Goal: Information Seeking & Learning: Understand process/instructions

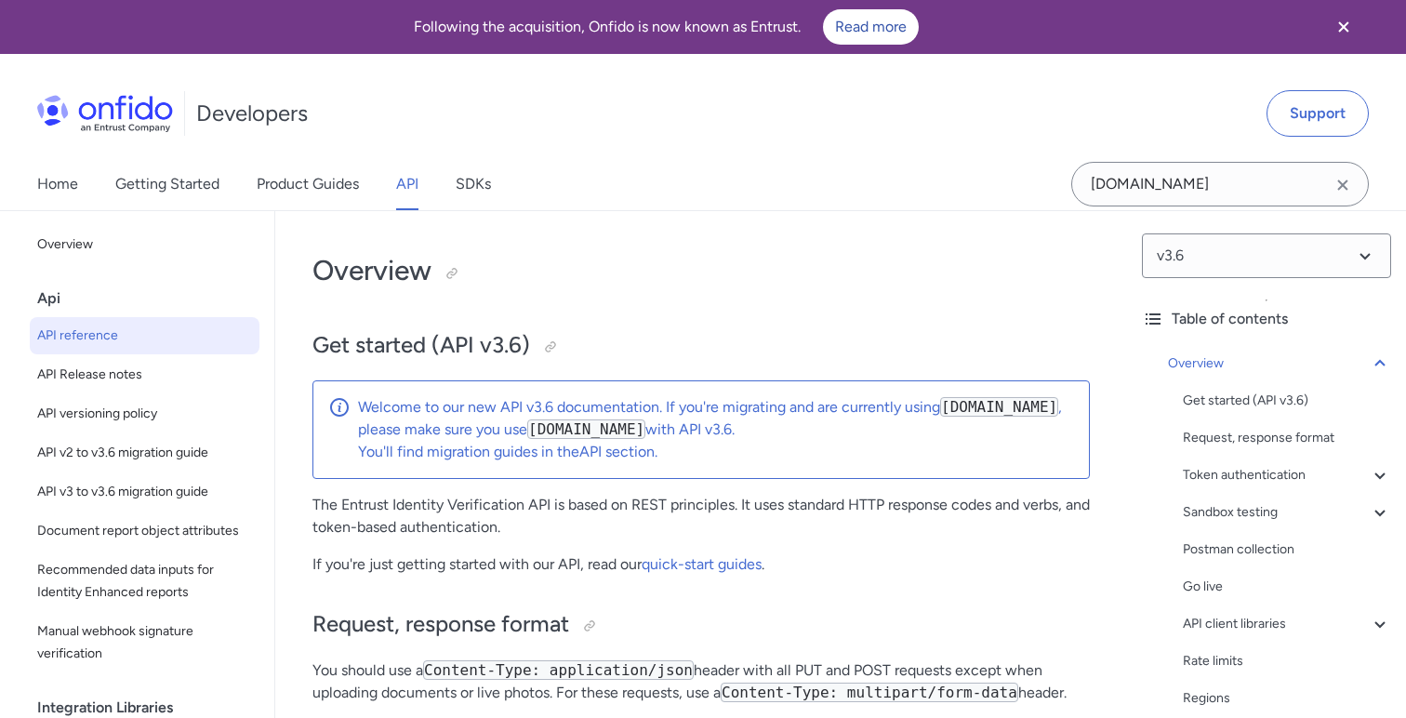
scroll to position [309, 0]
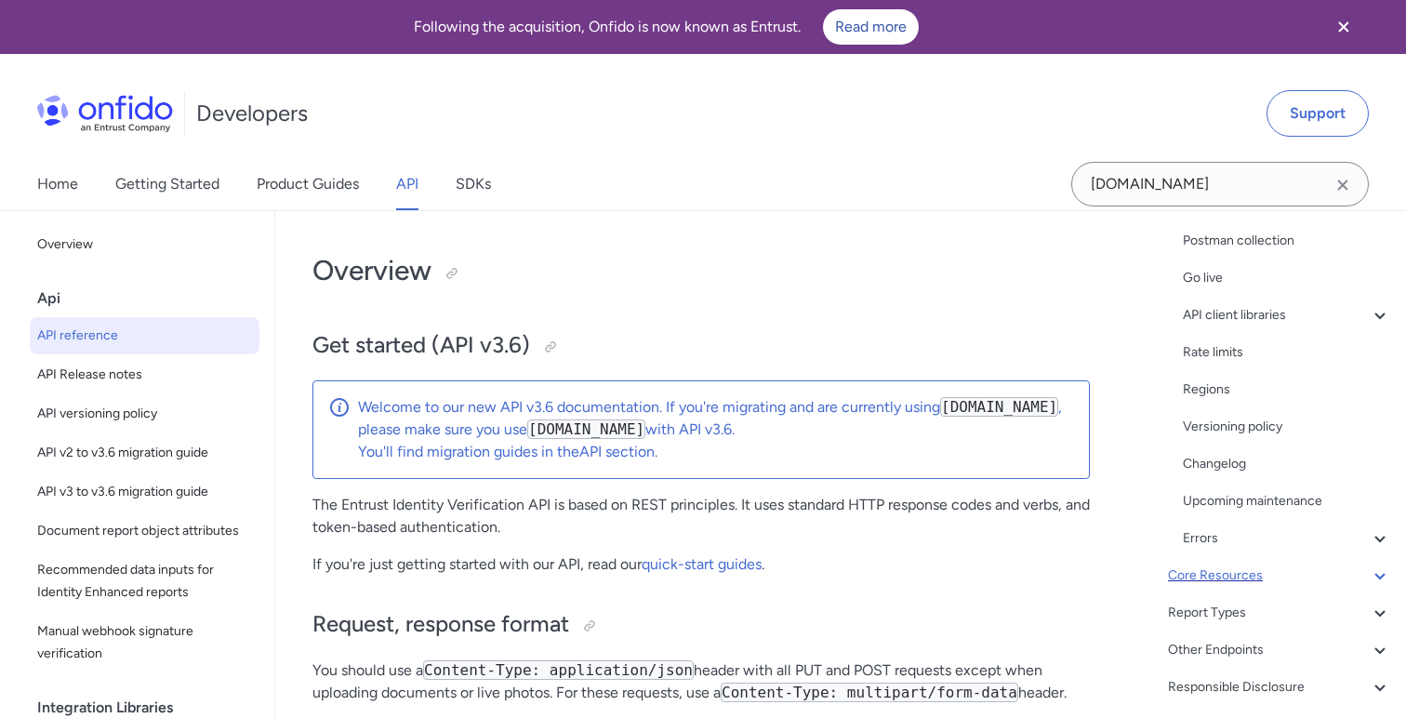
click at [1314, 569] on div "Core Resources" at bounding box center [1279, 576] width 223 height 22
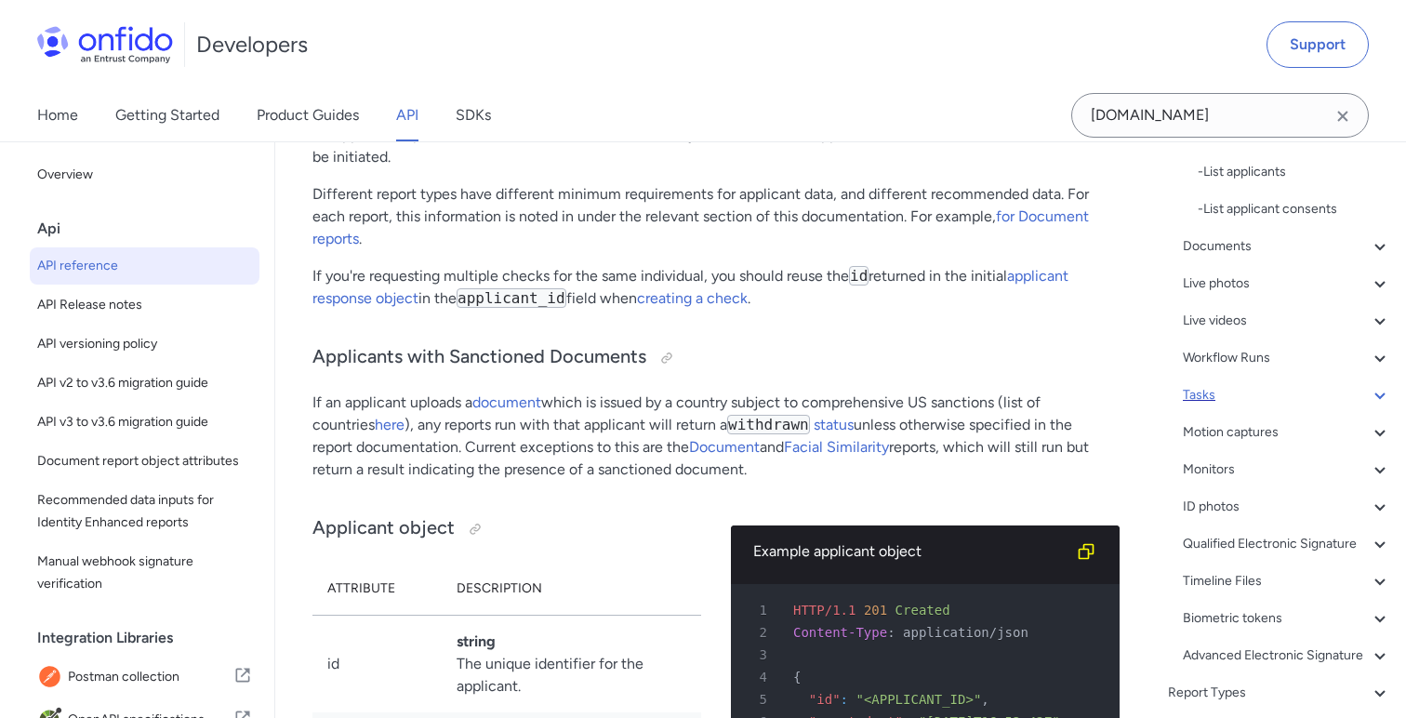
scroll to position [670, 0]
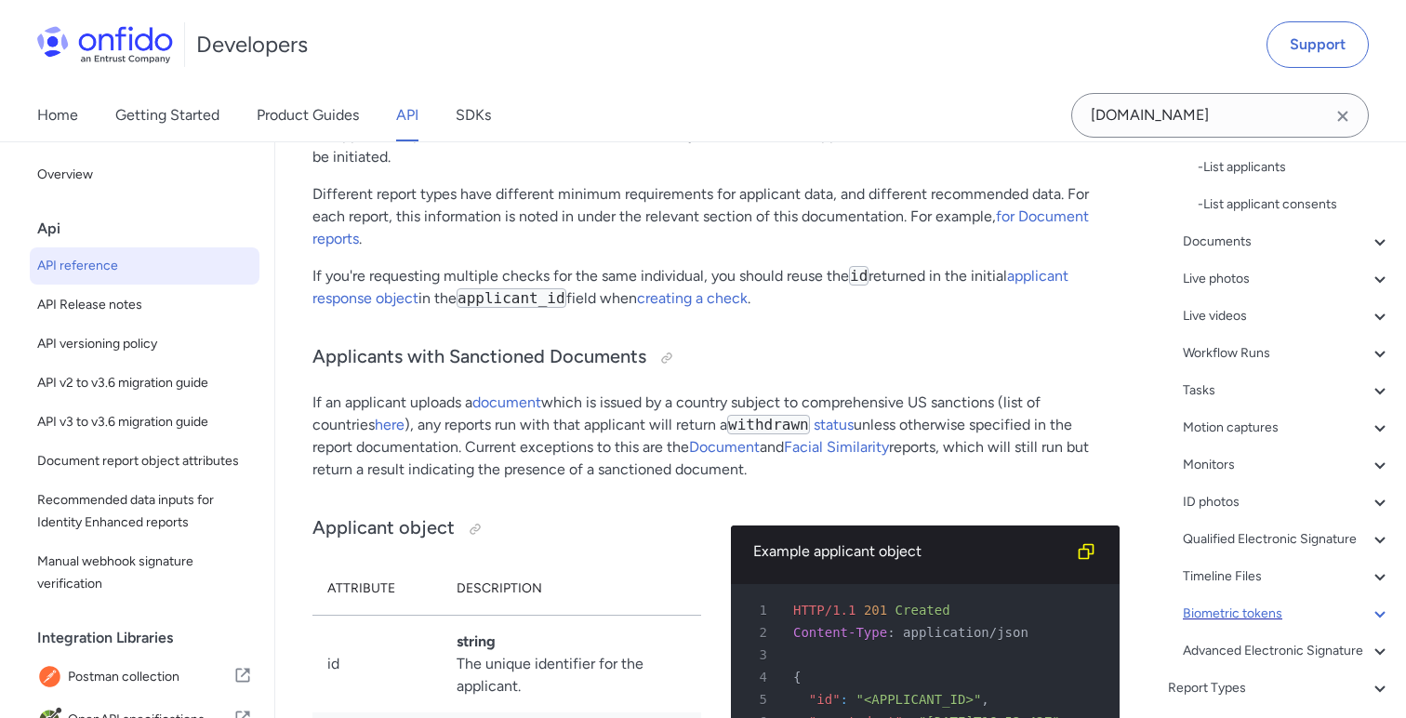
click at [1318, 609] on div "Biometric tokens" at bounding box center [1287, 614] width 208 height 22
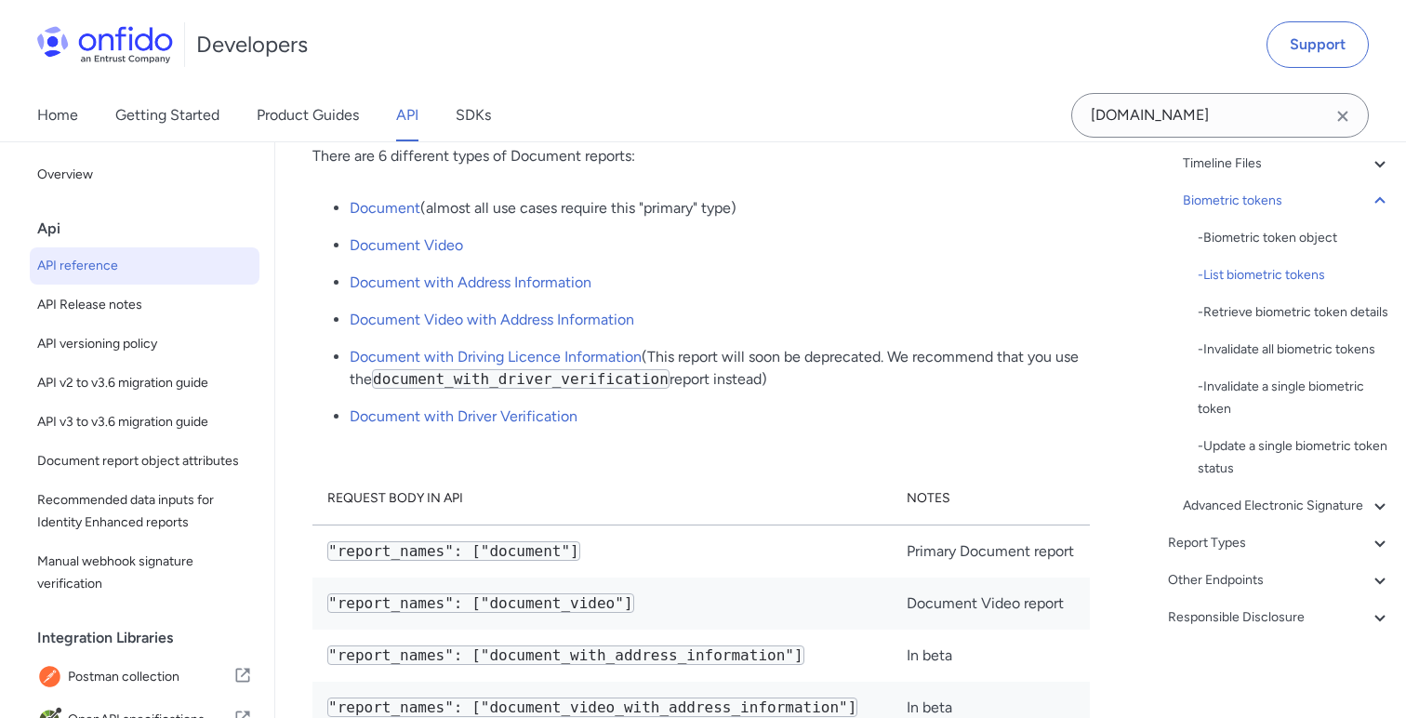
scroll to position [75374, 0]
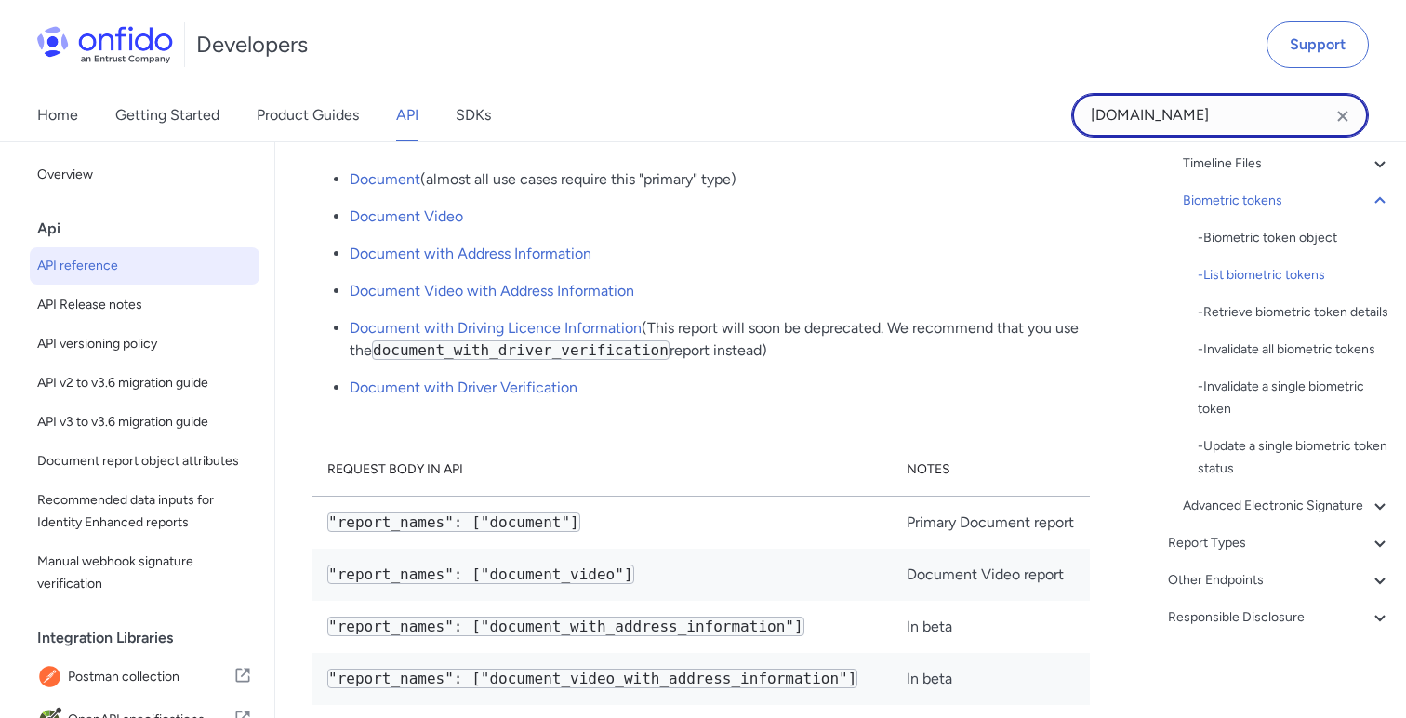
click at [1178, 117] on input "[DOMAIN_NAME]" at bounding box center [1220, 115] width 298 height 45
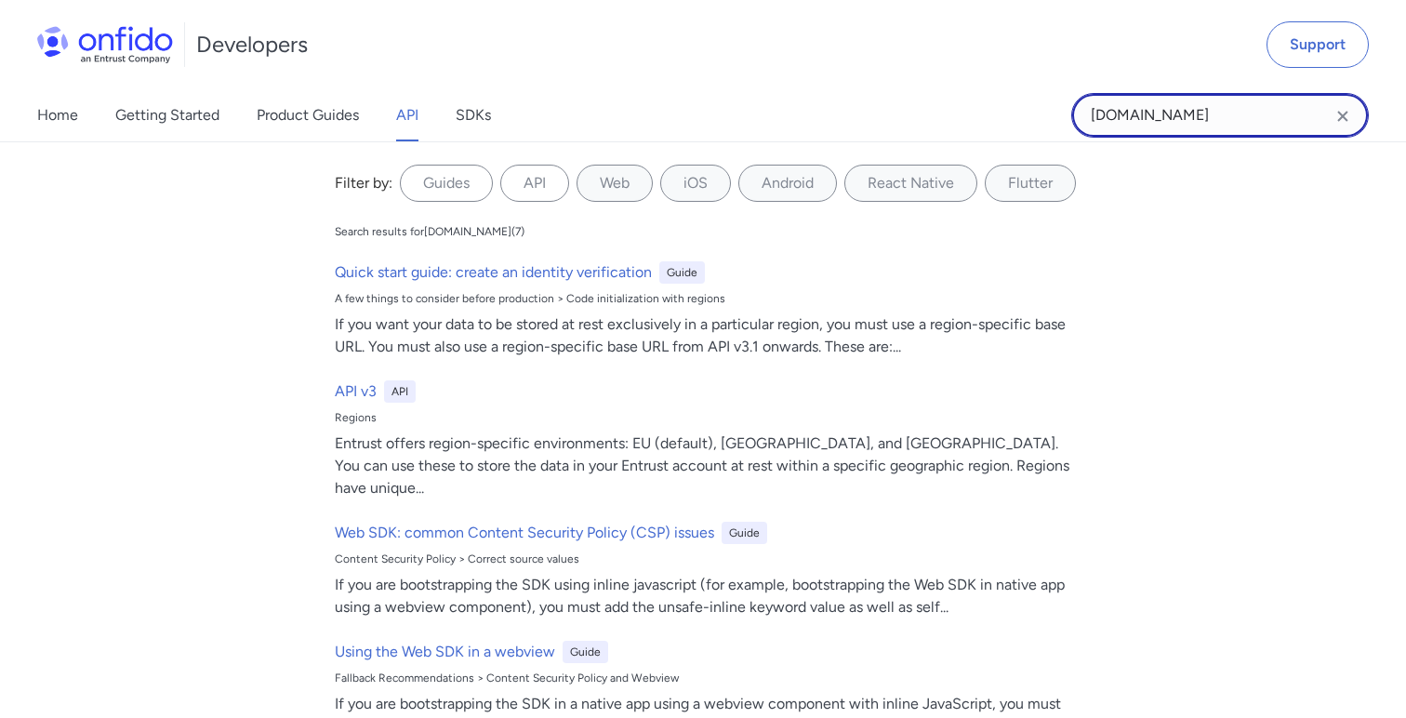
click at [1178, 117] on input "[DOMAIN_NAME]" at bounding box center [1220, 115] width 298 height 45
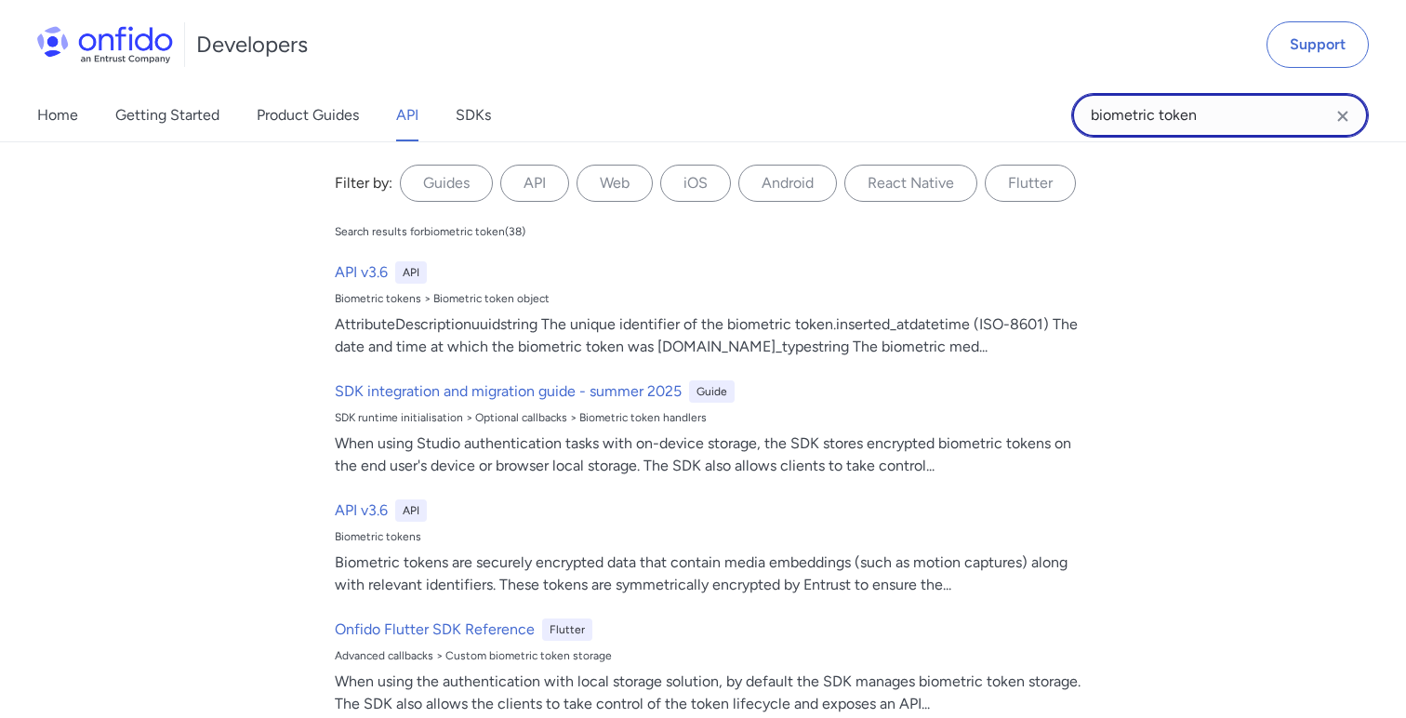
scroll to position [75366, 0]
click at [1180, 120] on input "biometric token" at bounding box center [1220, 115] width 298 height 45
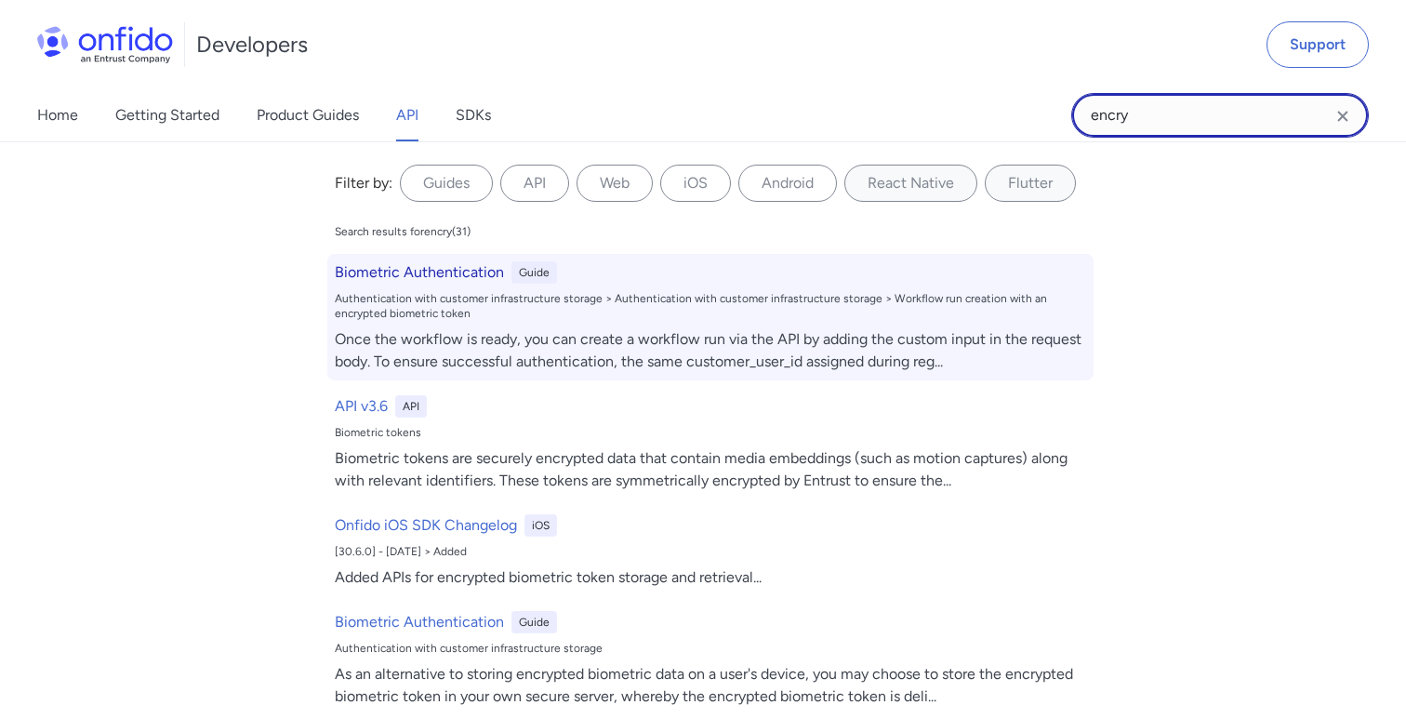
type input "encry"
click at [459, 275] on h6 "Biometric Authentication" at bounding box center [419, 272] width 169 height 22
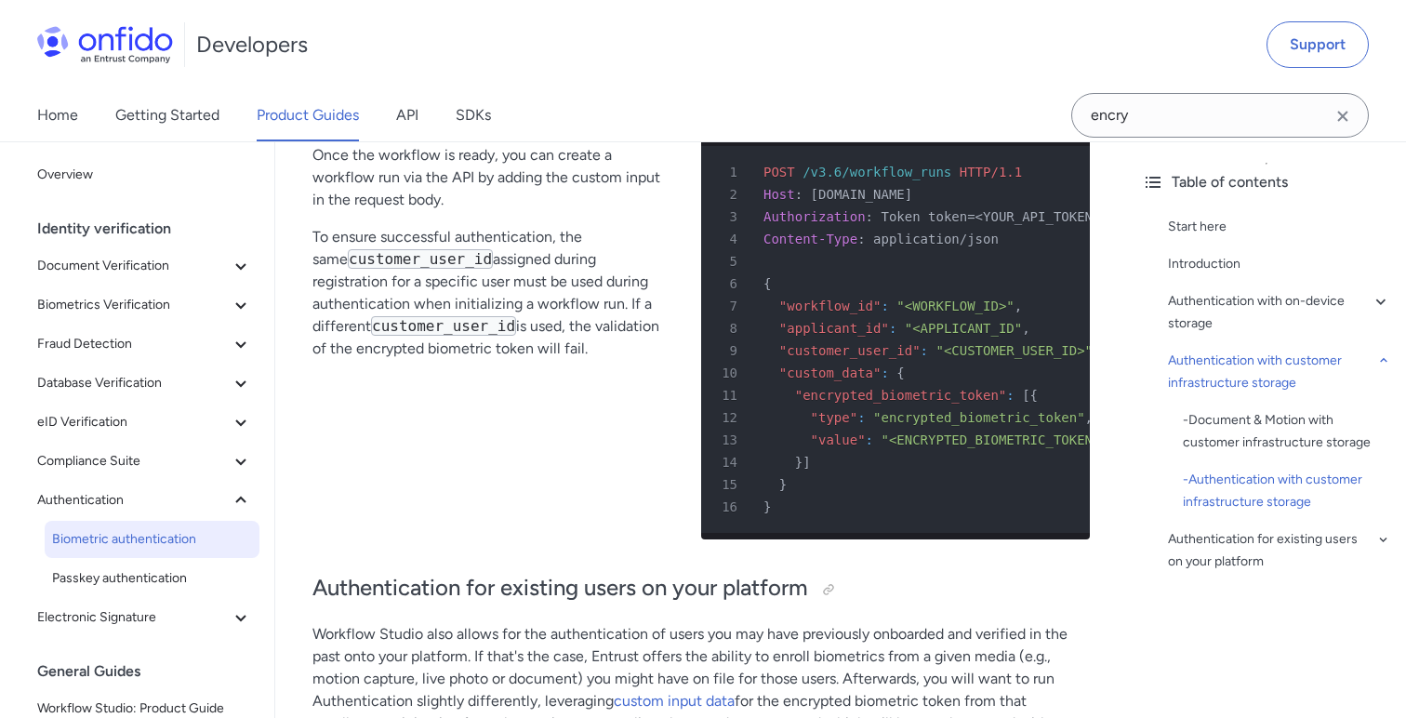
scroll to position [6623, 0]
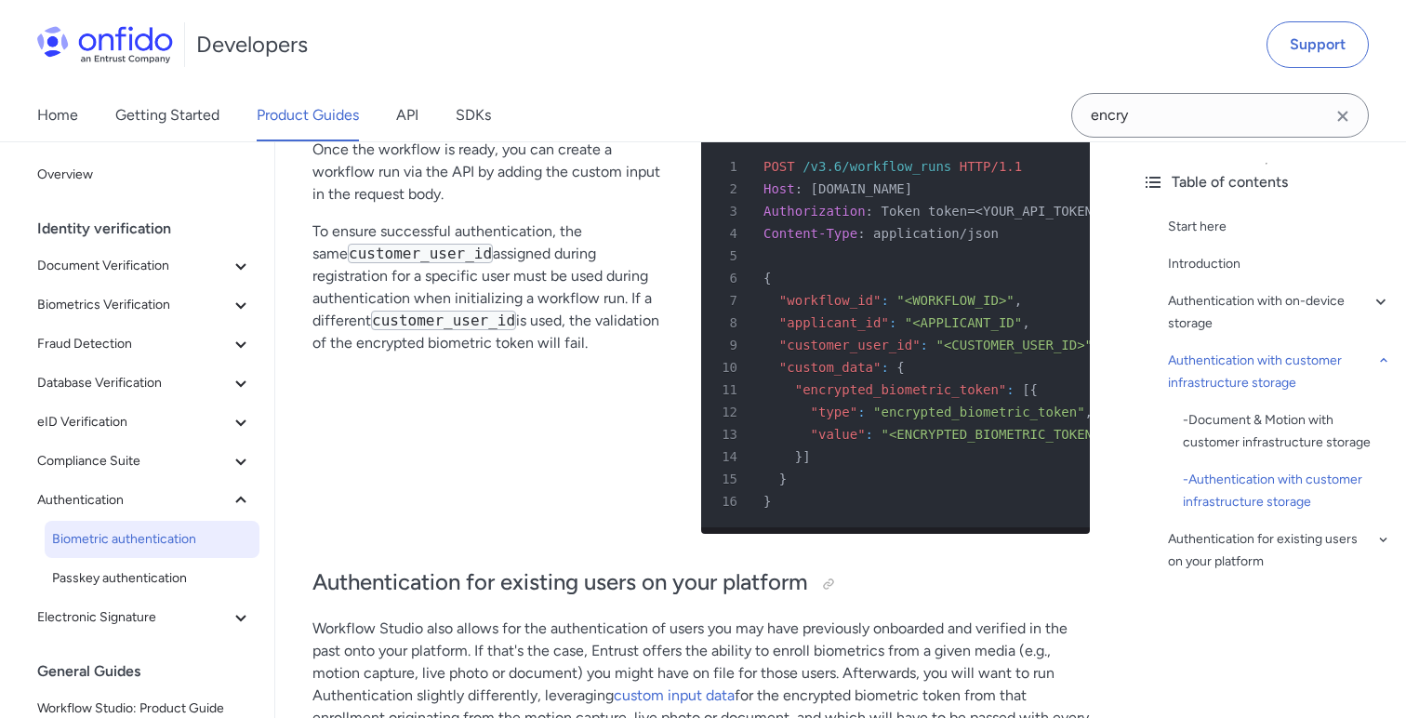
click at [943, 385] on span ""encrypted_biometric_token"" at bounding box center [901, 389] width 212 height 15
drag, startPoint x: 942, startPoint y: 386, endPoint x: 894, endPoint y: 386, distance: 48.4
click at [894, 386] on span ""encrypted_biometric_token"" at bounding box center [901, 389] width 212 height 15
